Goal: Task Accomplishment & Management: Manage account settings

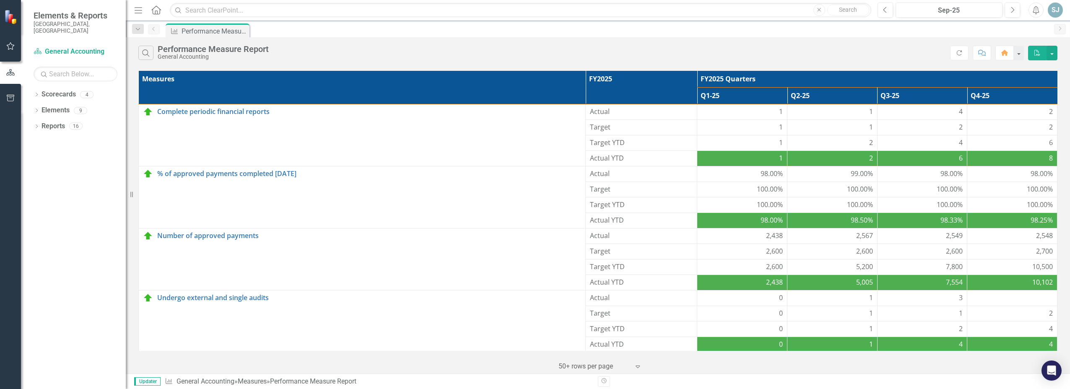
click at [673, 57] on div "Search Performance Measure Report General Accounting" at bounding box center [543, 53] width 811 height 14
click at [1034, 297] on div at bounding box center [1011, 298] width 81 height 10
click at [1016, 300] on div at bounding box center [1011, 298] width 81 height 10
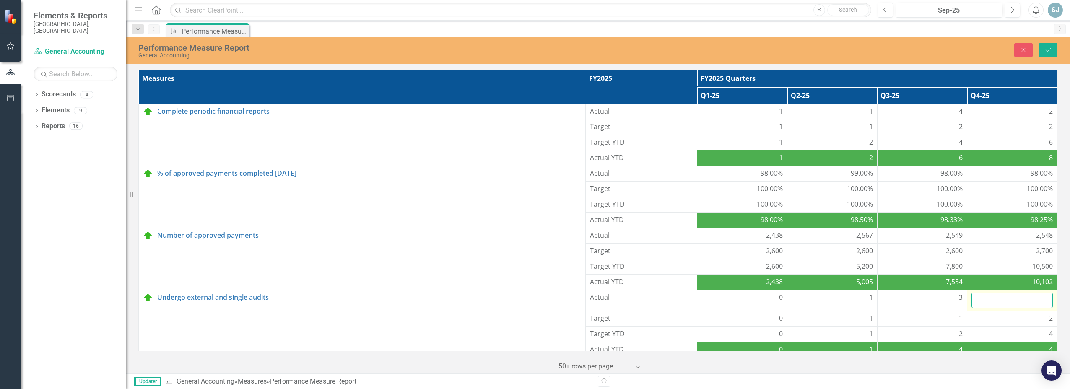
click at [1016, 299] on input "number" at bounding box center [1011, 301] width 81 height 16
type input "0"
click at [995, 321] on div "2" at bounding box center [1011, 318] width 81 height 10
click at [1043, 49] on button "Save" at bounding box center [1048, 50] width 18 height 15
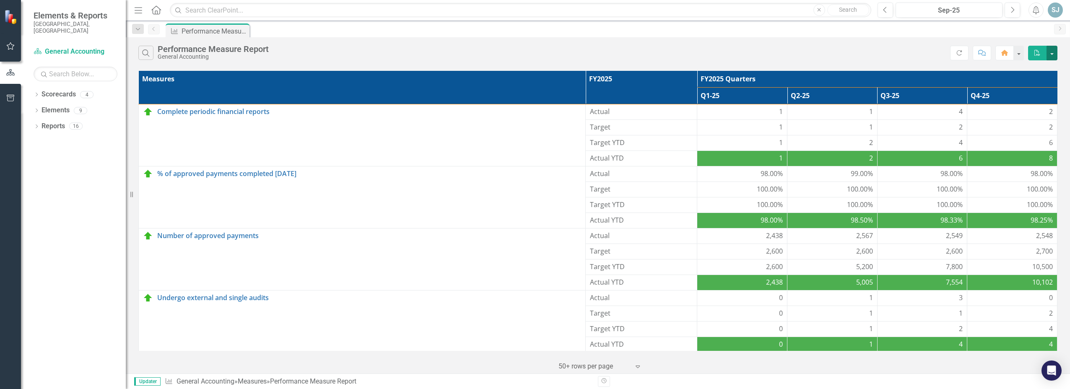
click at [1051, 52] on button "button" at bounding box center [1051, 53] width 11 height 15
click at [1016, 54] on button "button" at bounding box center [1018, 53] width 11 height 15
click at [867, 63] on div "Search Performance Measure Report General Accounting Refresh Comment Home PDF" at bounding box center [598, 50] width 944 height 27
click at [978, 377] on div "Revision History" at bounding box center [1061, 381] width 927 height 11
click at [1058, 9] on div "SJ" at bounding box center [1054, 10] width 15 height 15
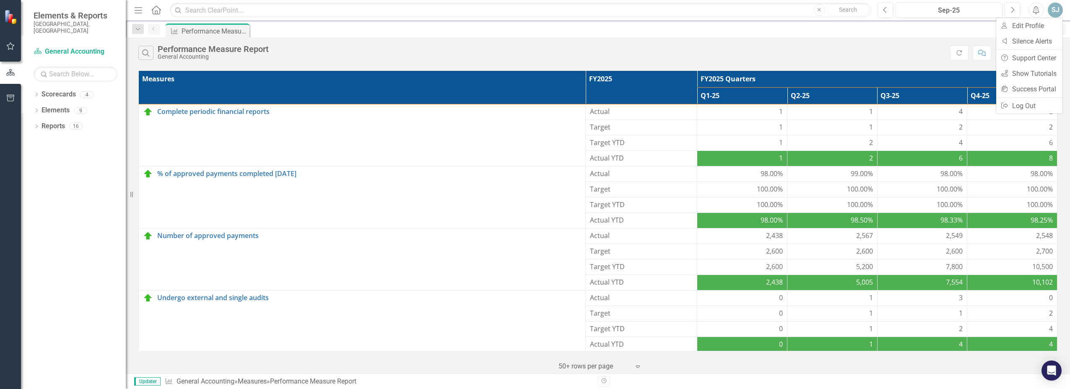
click at [374, 44] on div "Search Performance Measure Report General Accounting Refresh Comment Home PDF" at bounding box center [598, 50] width 944 height 27
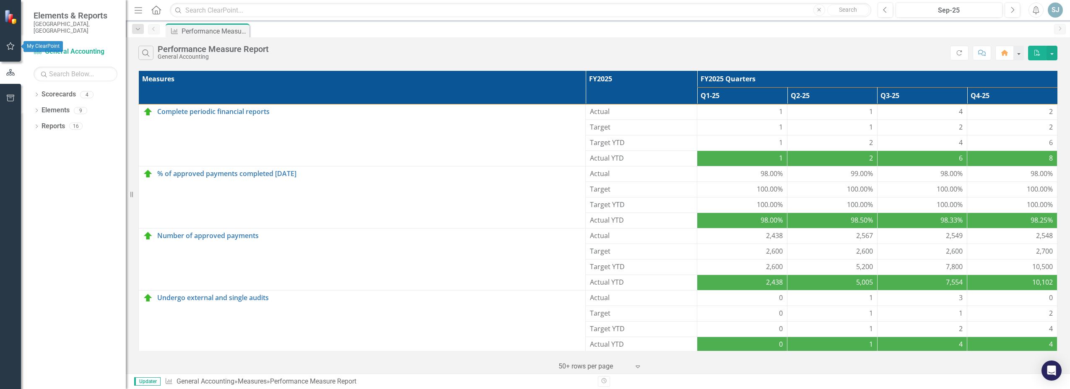
click at [14, 44] on icon "button" at bounding box center [10, 46] width 9 height 7
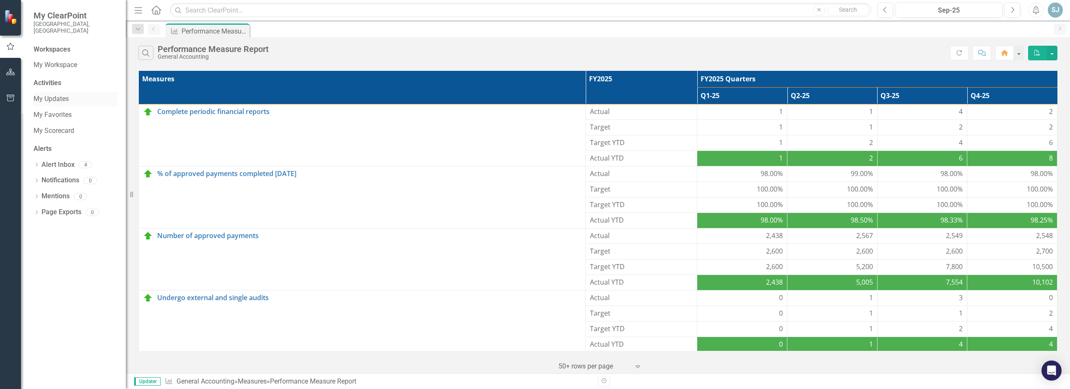
click at [64, 94] on link "My Updates" at bounding box center [76, 99] width 84 height 10
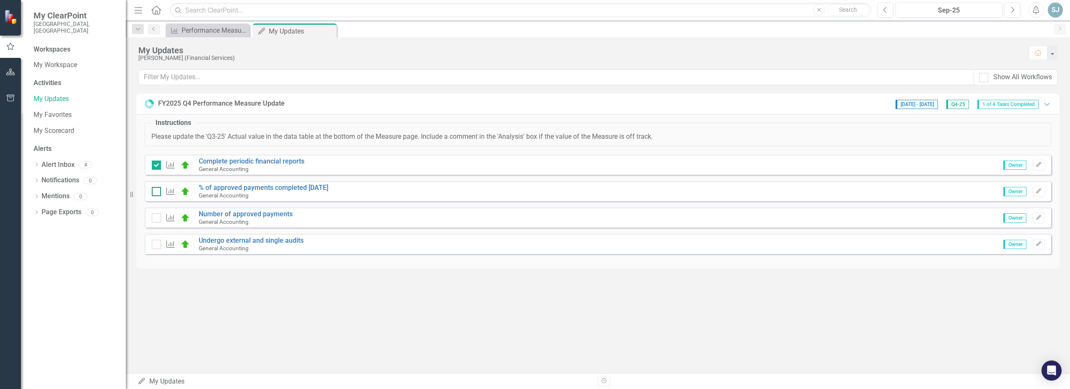
click at [154, 192] on div at bounding box center [156, 191] width 9 height 9
click at [154, 192] on input "checkbox" at bounding box center [154, 189] width 5 height 5
checkbox input "true"
click at [156, 164] on input "checkbox" at bounding box center [154, 163] width 5 height 5
click at [158, 168] on div "Measure" at bounding box center [173, 165] width 43 height 10
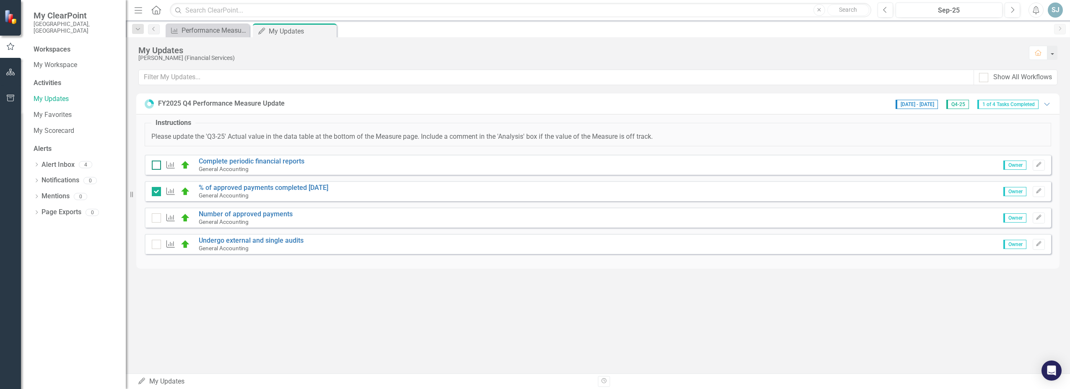
click at [156, 164] on input "checkbox" at bounding box center [154, 163] width 5 height 5
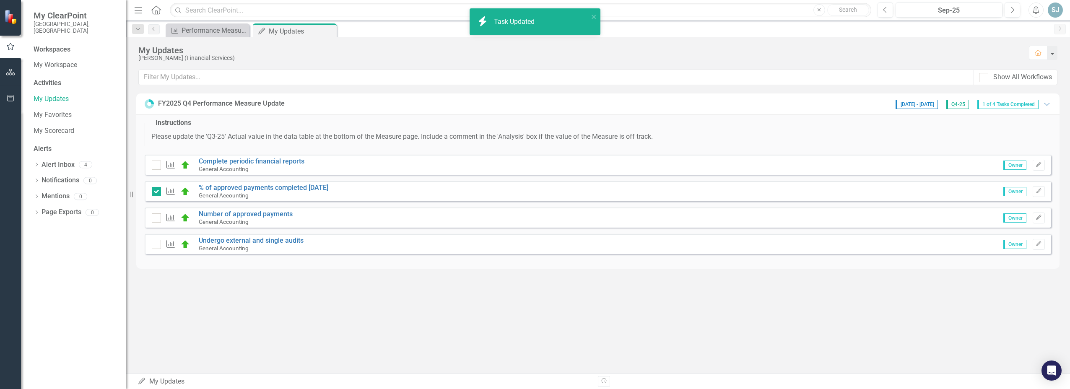
checkbox input "true"
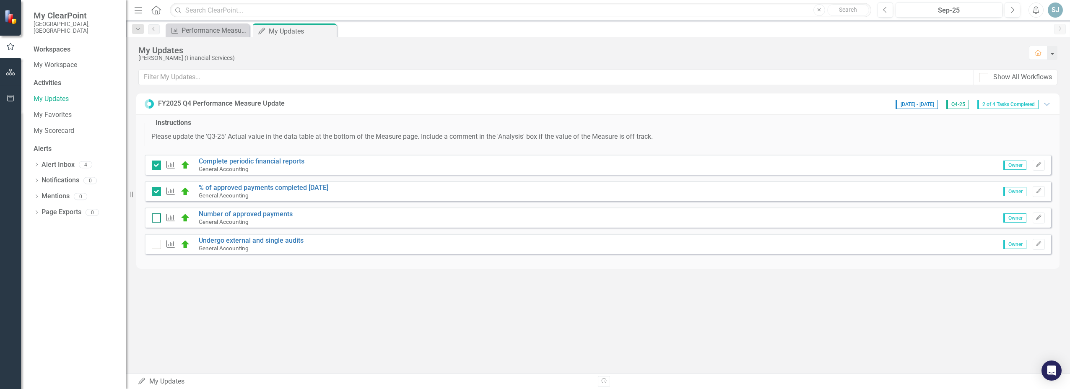
click at [159, 219] on div at bounding box center [156, 217] width 9 height 9
click at [157, 219] on input "checkbox" at bounding box center [154, 215] width 5 height 5
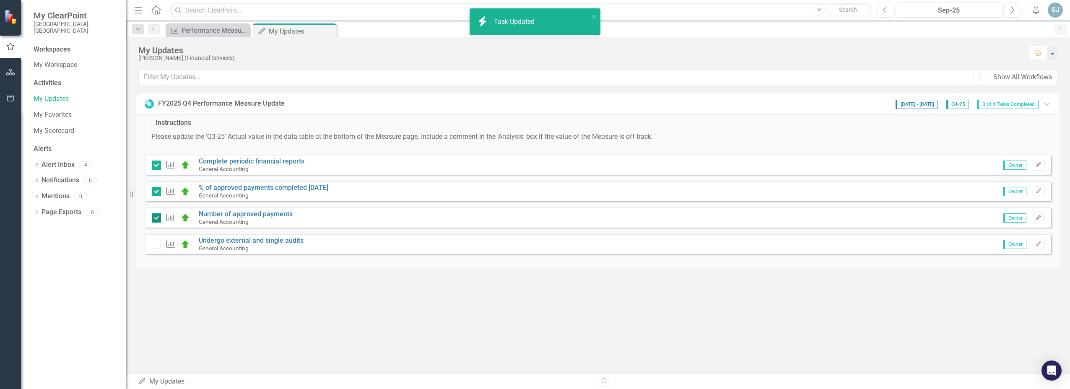
checkbox input "true"
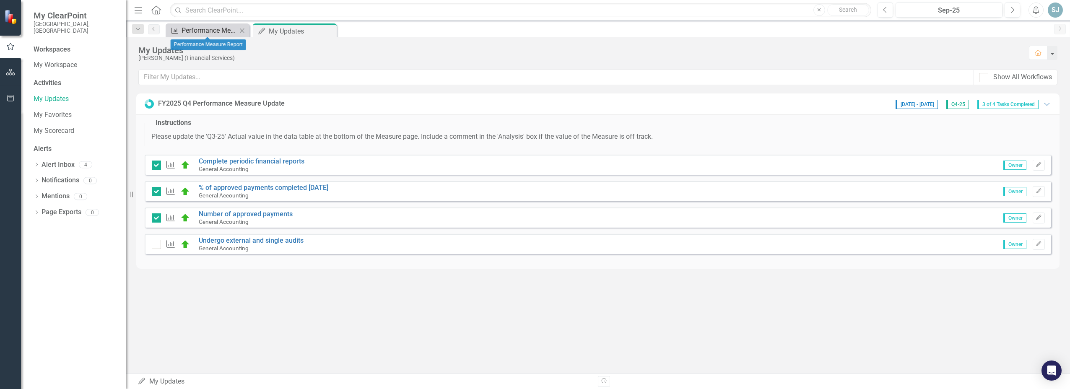
click at [202, 31] on div "Performance Measure Report" at bounding box center [208, 30] width 55 height 10
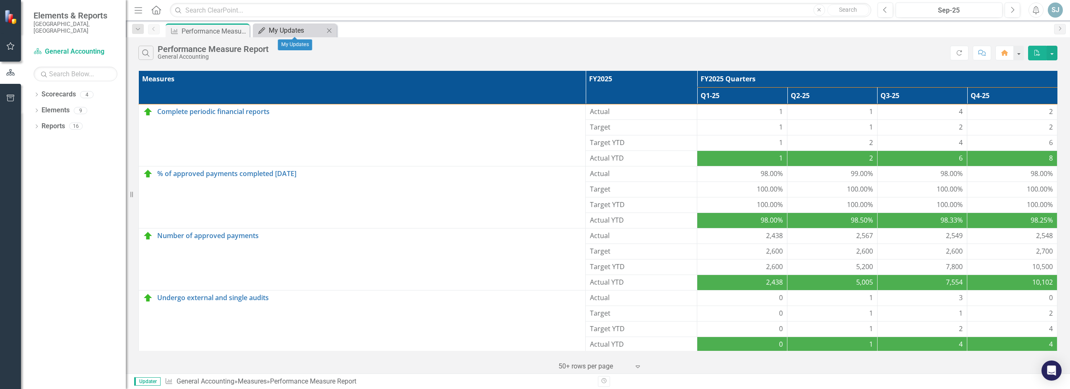
click at [273, 30] on div "My Updates" at bounding box center [296, 30] width 55 height 10
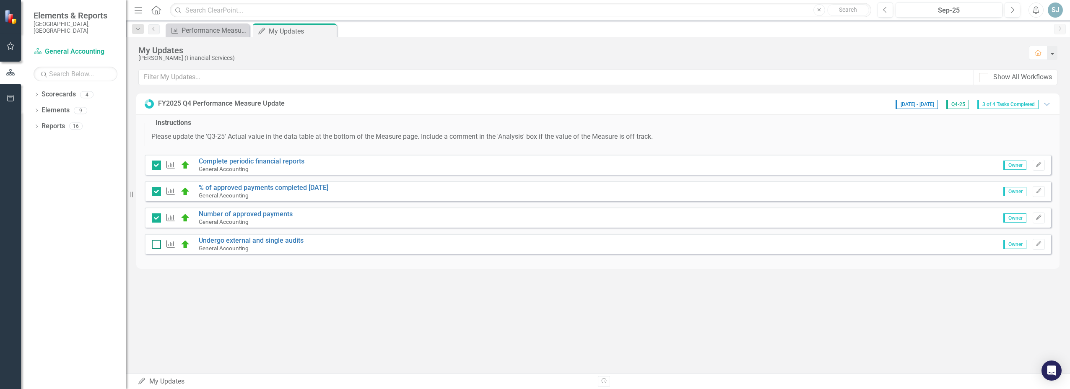
click at [157, 243] on input "checkbox" at bounding box center [154, 242] width 5 height 5
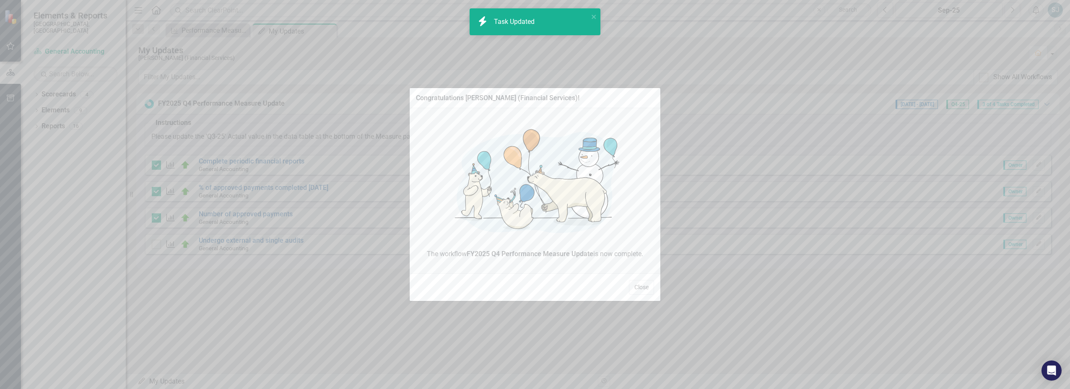
checkbox input "true"
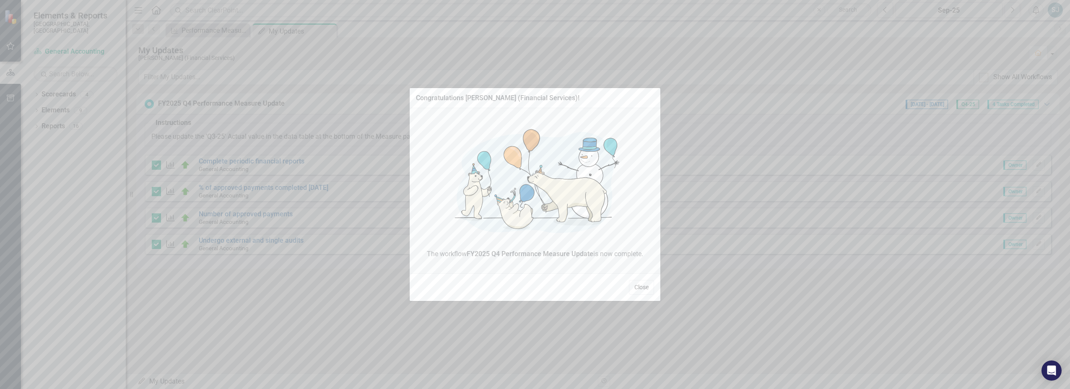
click at [645, 286] on button "Close" at bounding box center [641, 287] width 25 height 15
